Goal: Task Accomplishment & Management: Complete application form

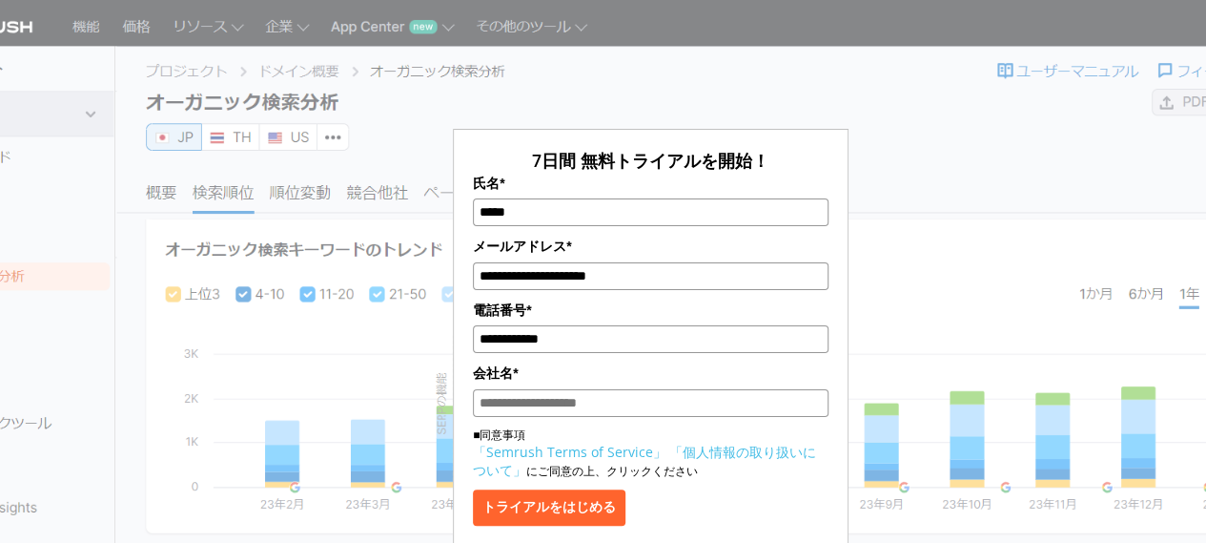
type input "**********"
paste input "*******"
type input "*******"
click at [567, 508] on button "トライアルをはじめる" at bounding box center [549, 507] width 153 height 36
